Goal: Information Seeking & Learning: Learn about a topic

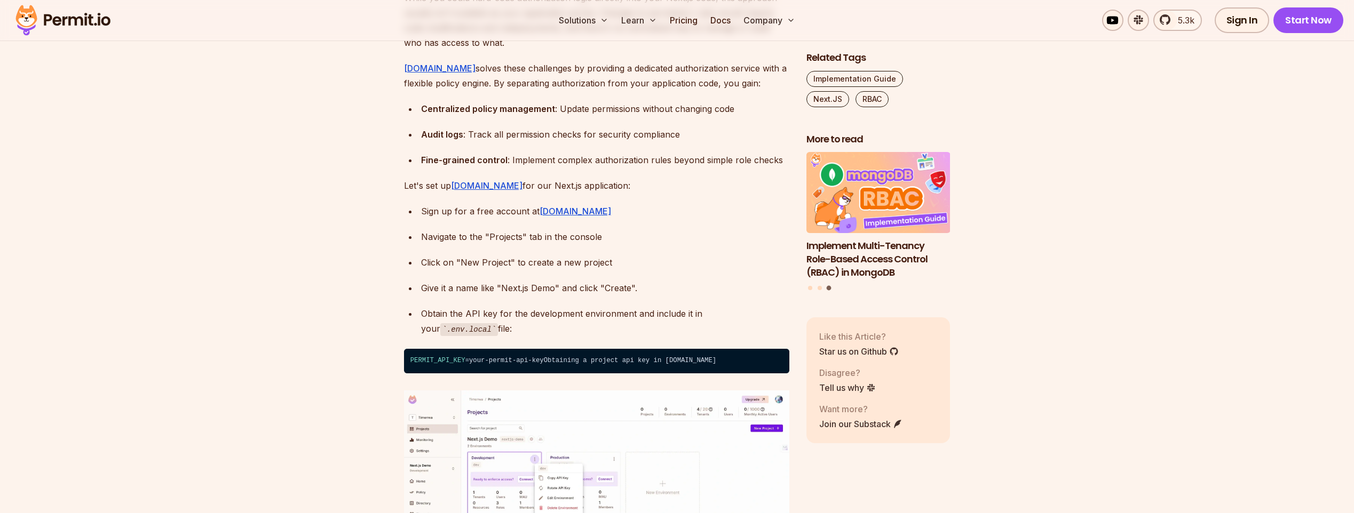
scroll to position [3468, 0]
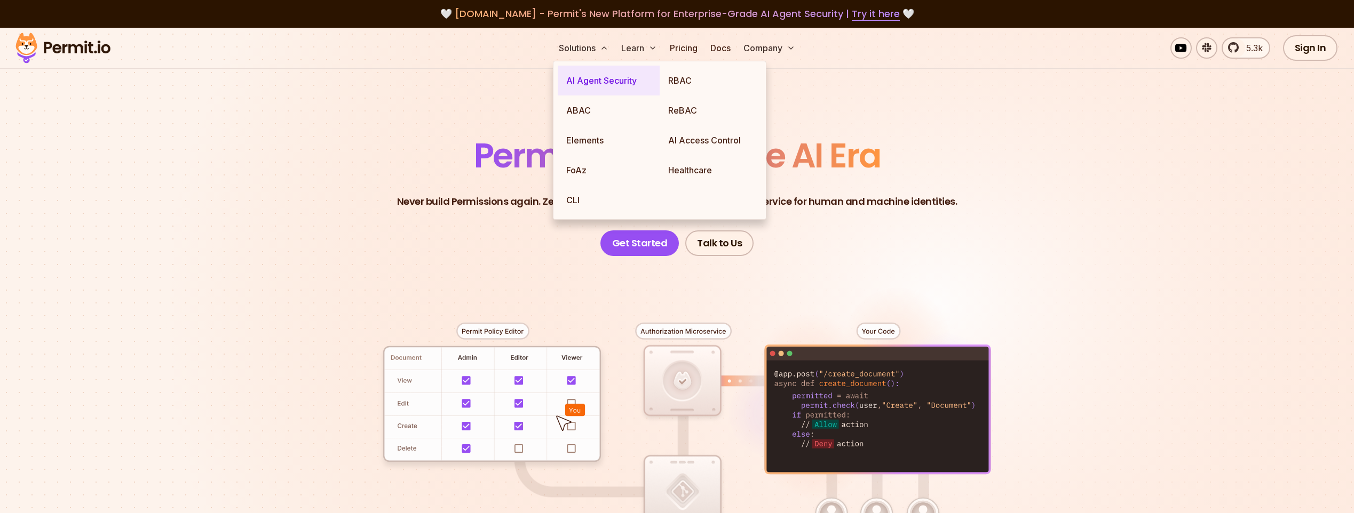
click at [600, 88] on link "AI Agent Security" at bounding box center [609, 81] width 102 height 30
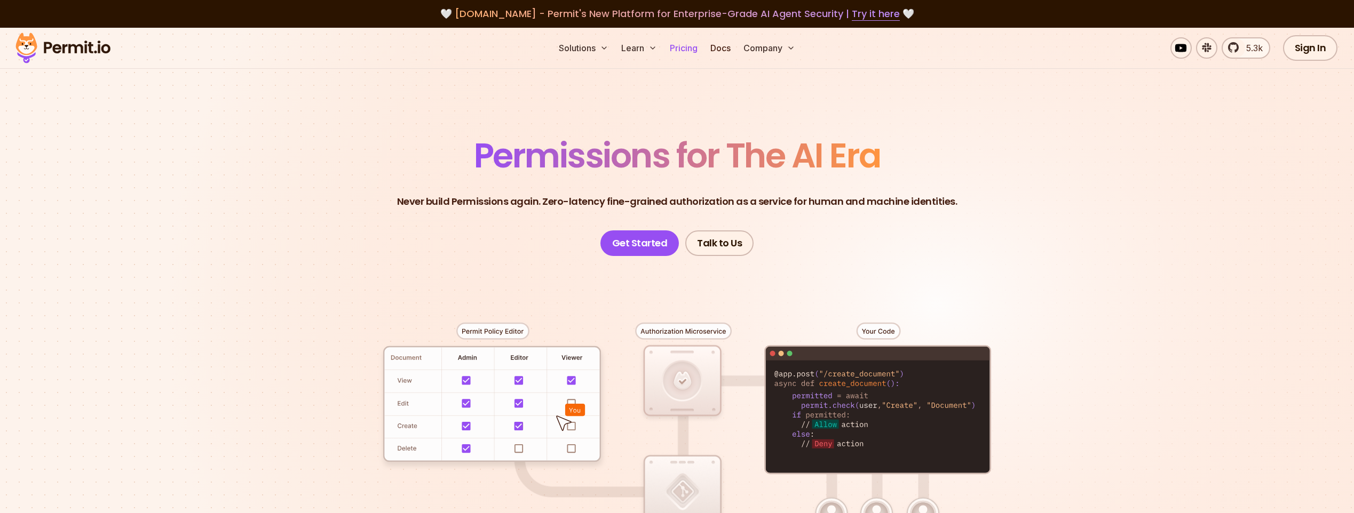
click at [688, 50] on link "Pricing" at bounding box center [683, 47] width 36 height 21
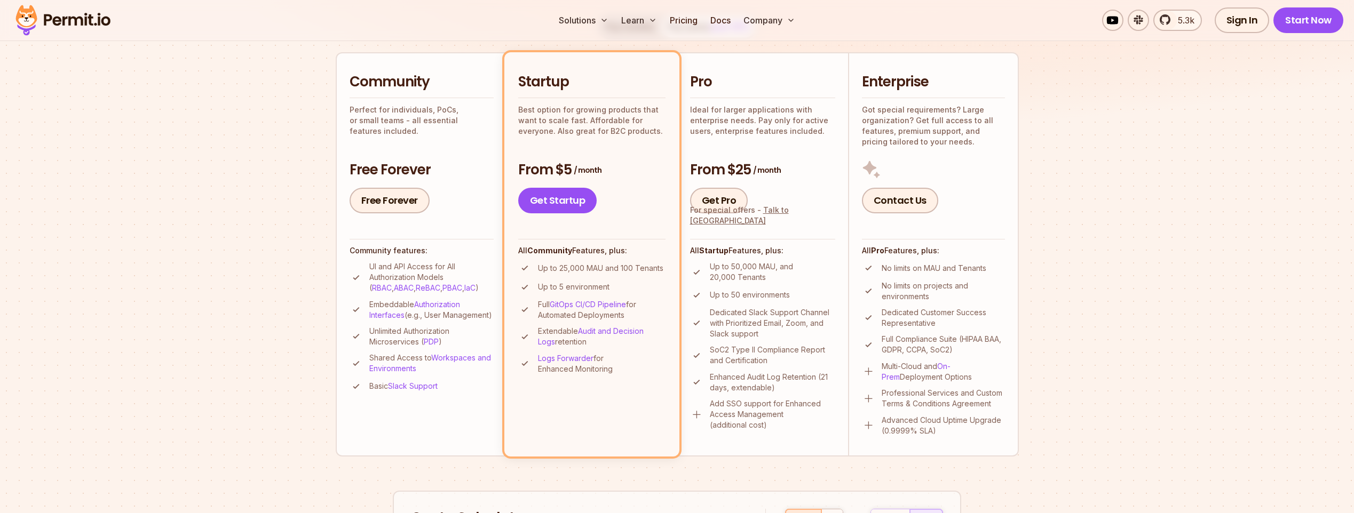
scroll to position [213, 0]
